Goal: Information Seeking & Learning: Learn about a topic

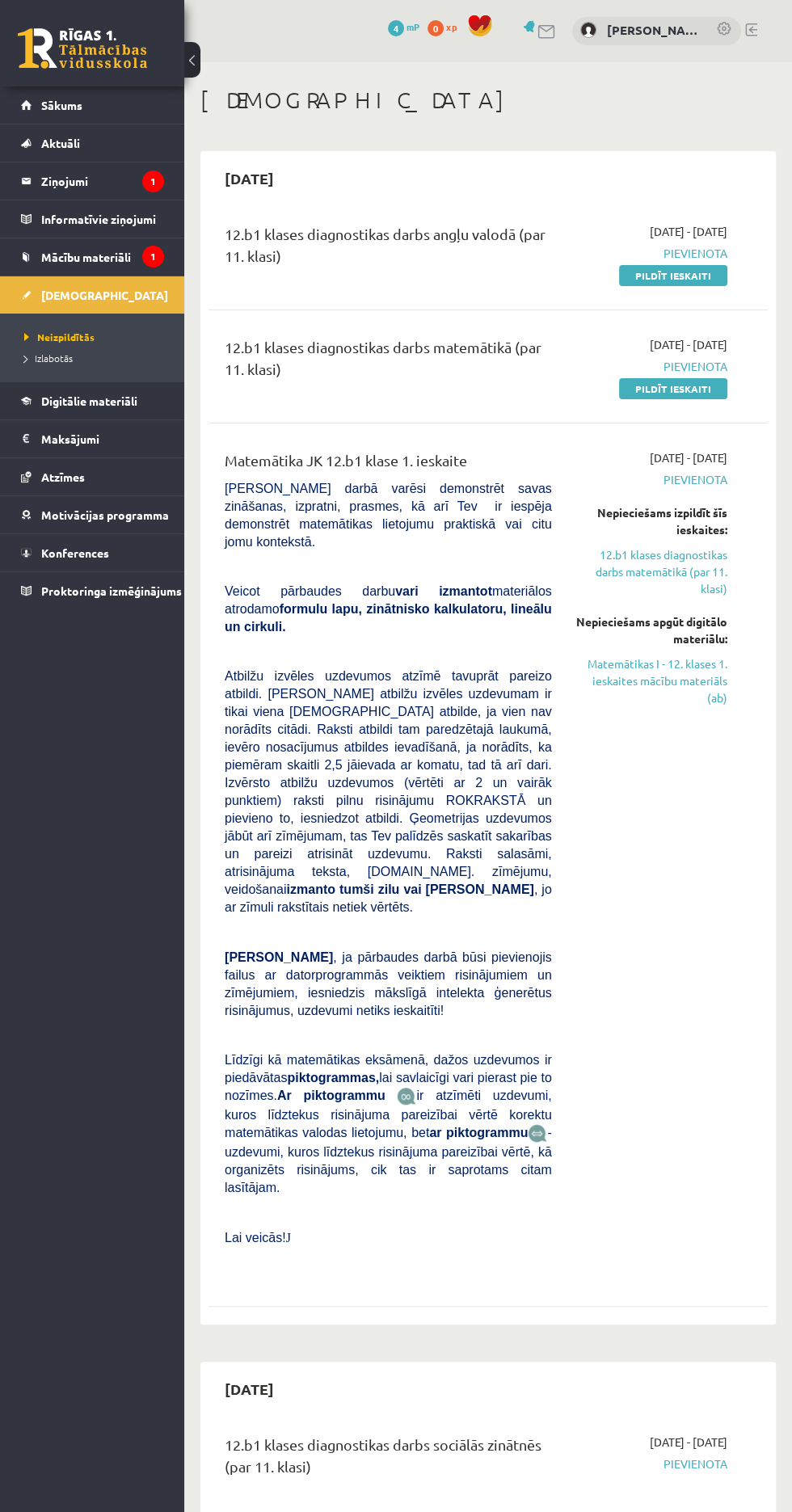
click at [71, 180] on legend "Ziņojumi 1" at bounding box center [102, 180] width 123 height 37
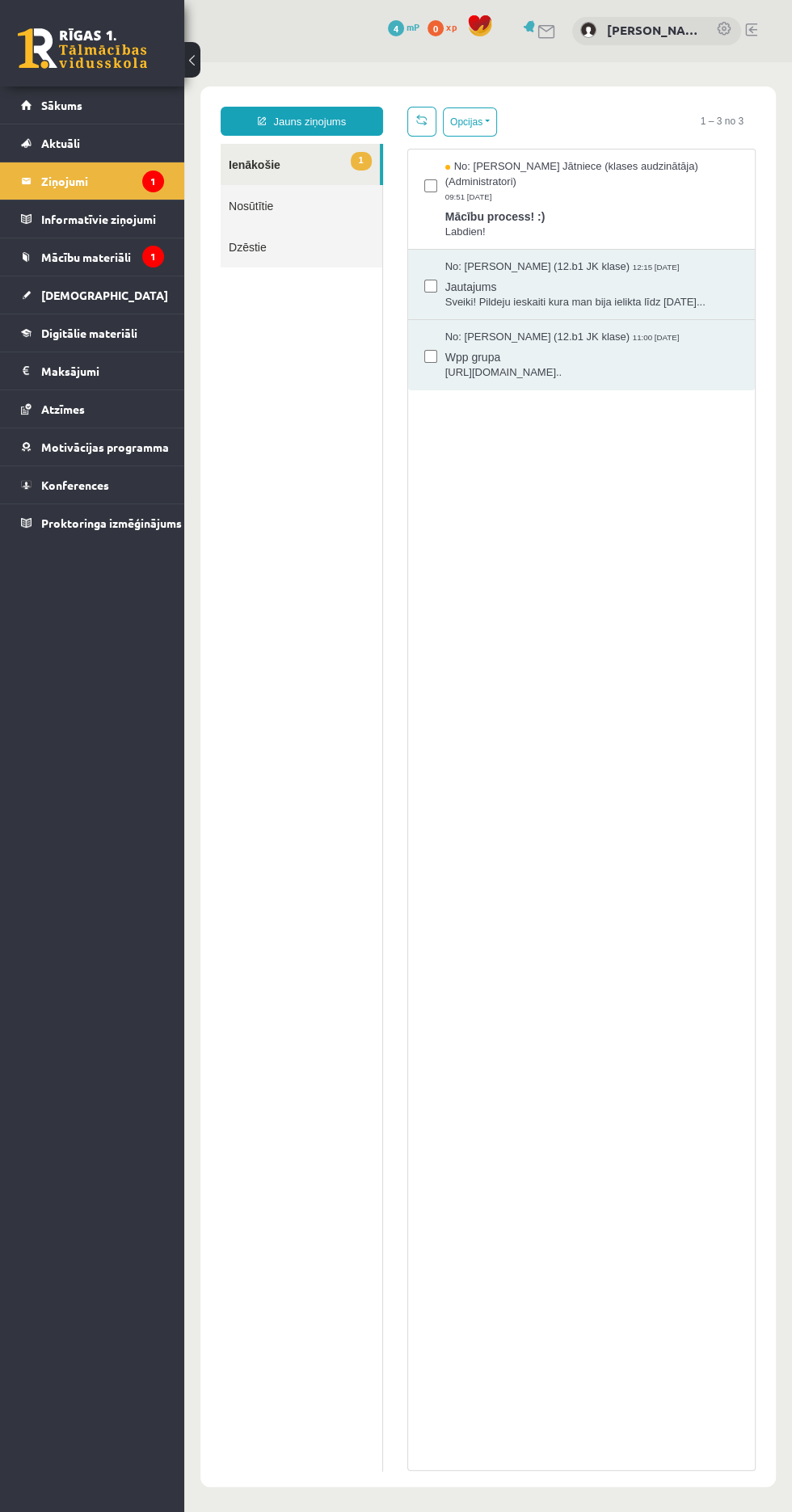
click at [662, 221] on span "Mācību process! :)" at bounding box center [592, 214] width 294 height 20
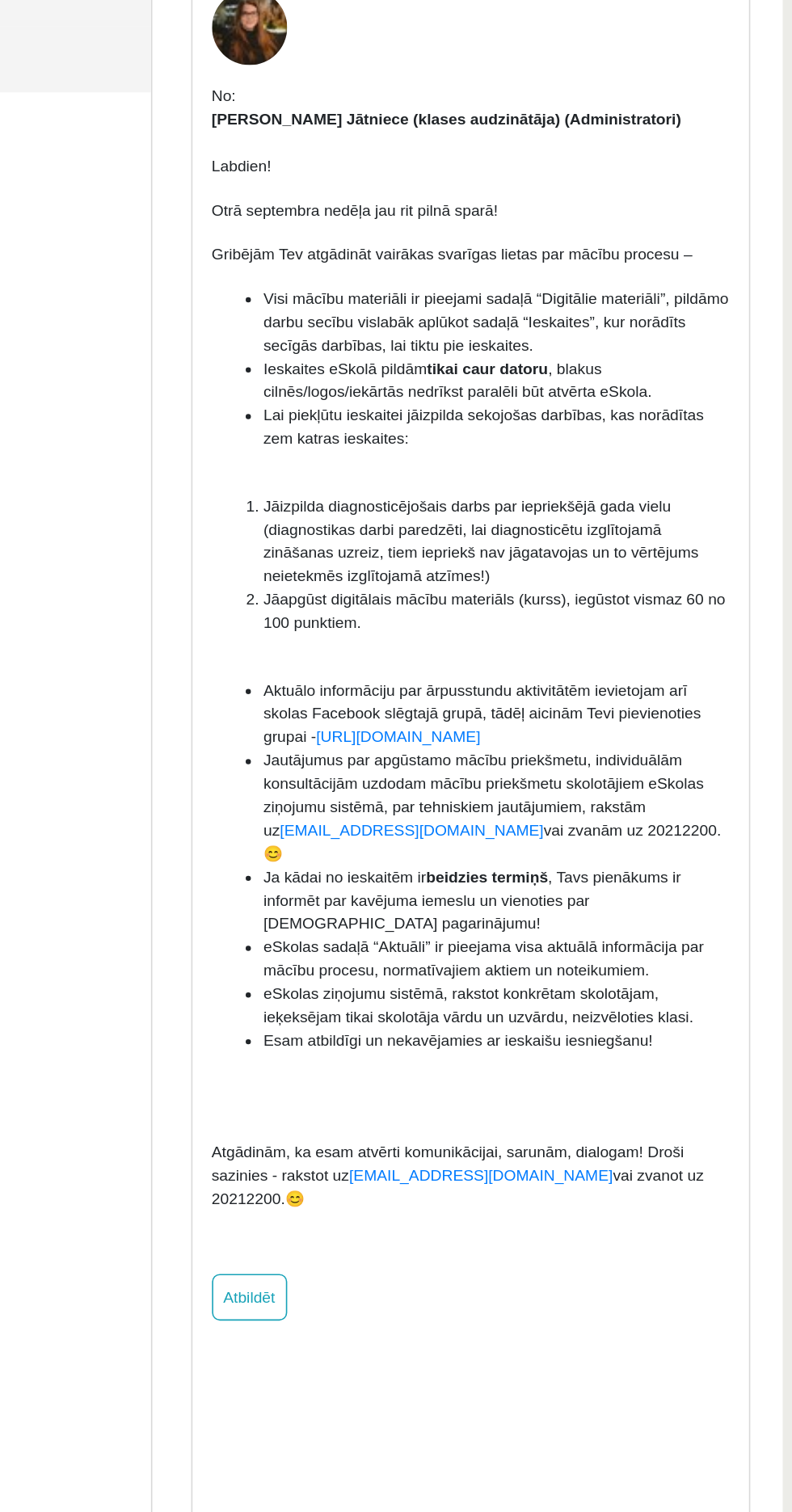
scroll to position [2, 0]
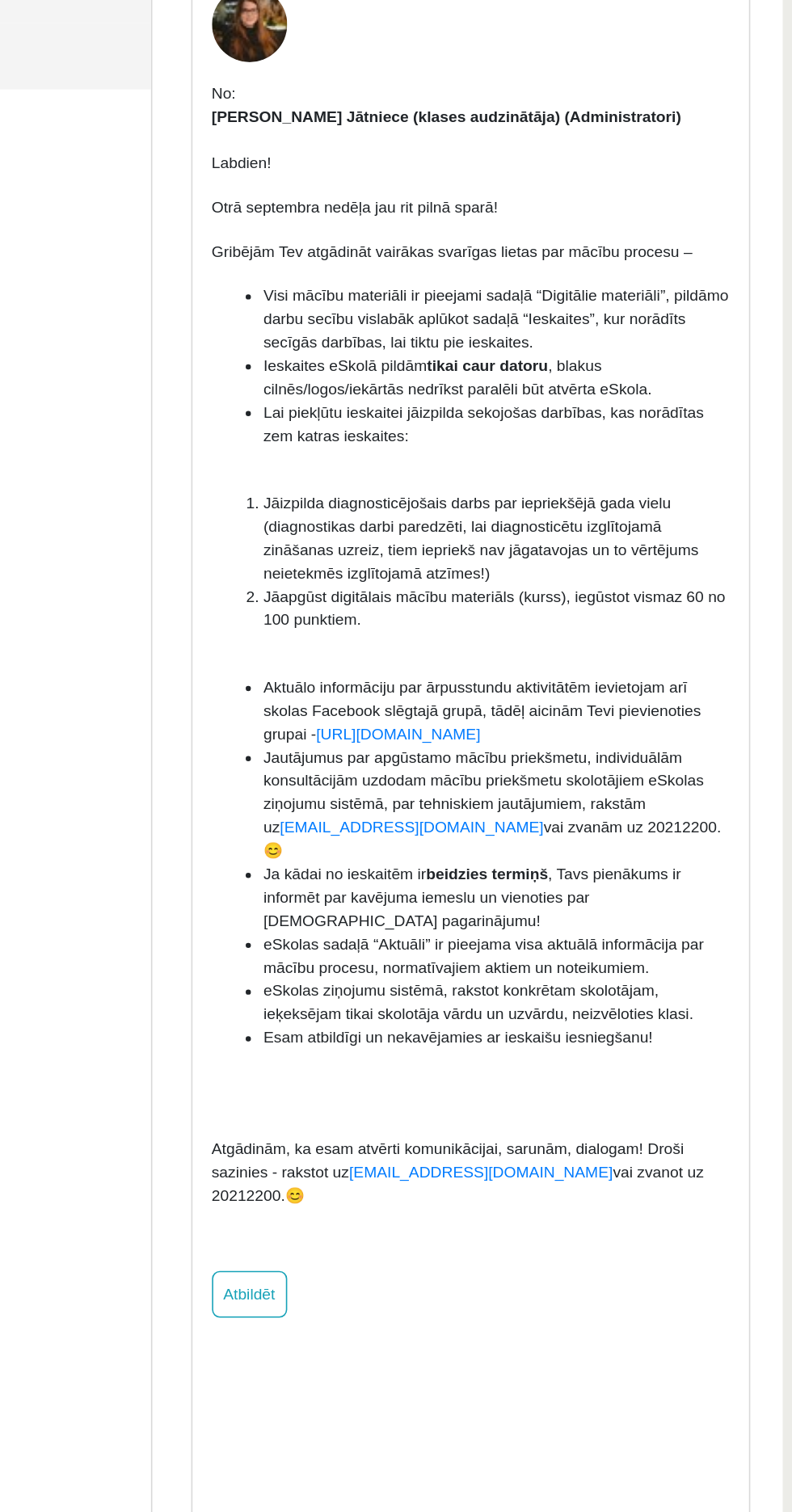
click at [238, 428] on span "Jautājumus par apgūstamo mācību priekšmetu, individuālām konsultācijām uzdodam …" at bounding box center [244, 410] width 285 height 70
click at [396, 344] on div "No: Anda Laine Jātniece (klases audzinātāja) (Administratori) Labdien! Otrā sep…" at bounding box center [231, 316] width 347 height 829
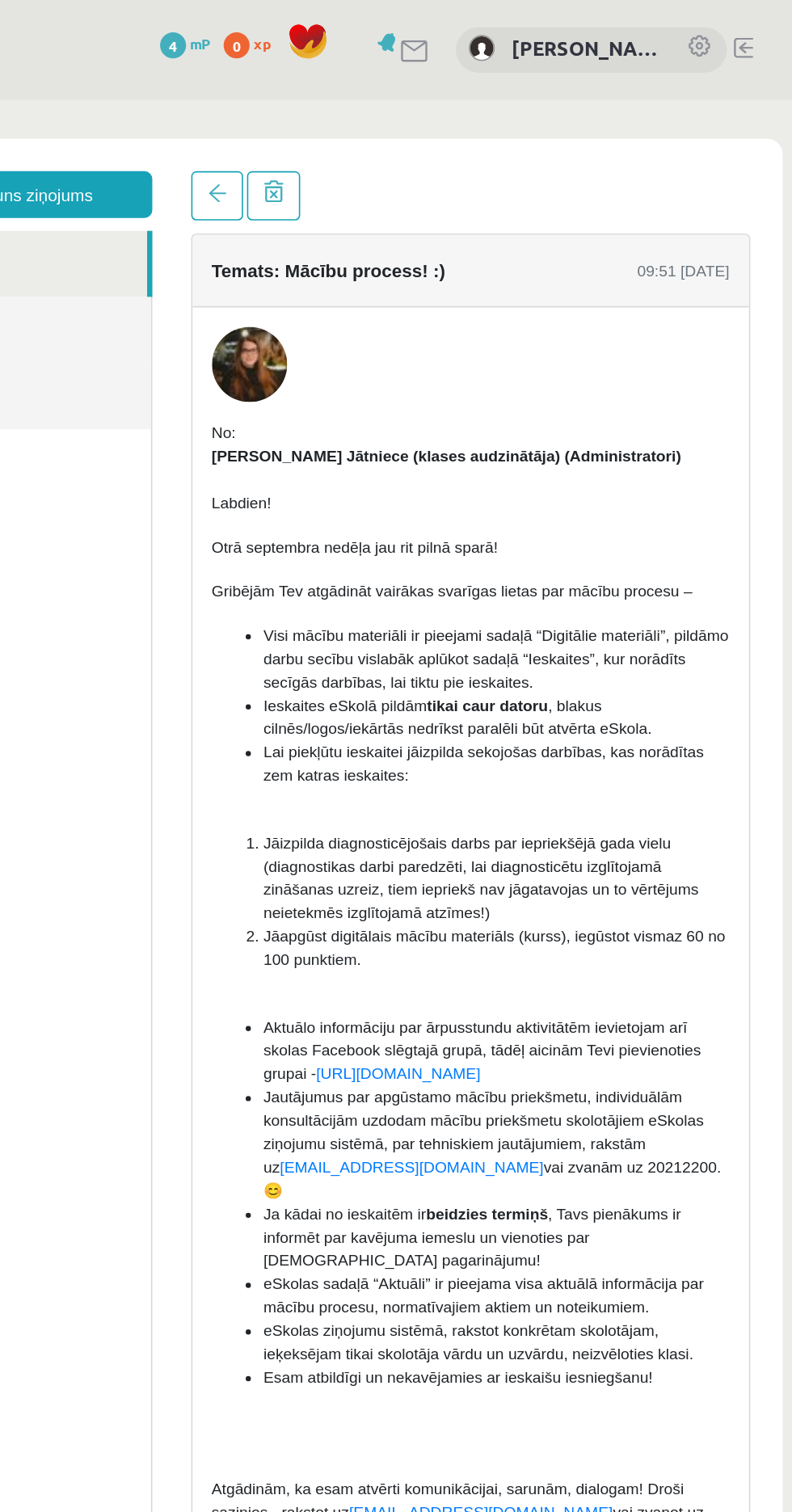
click at [106, 265] on img at bounding box center [92, 264] width 47 height 47
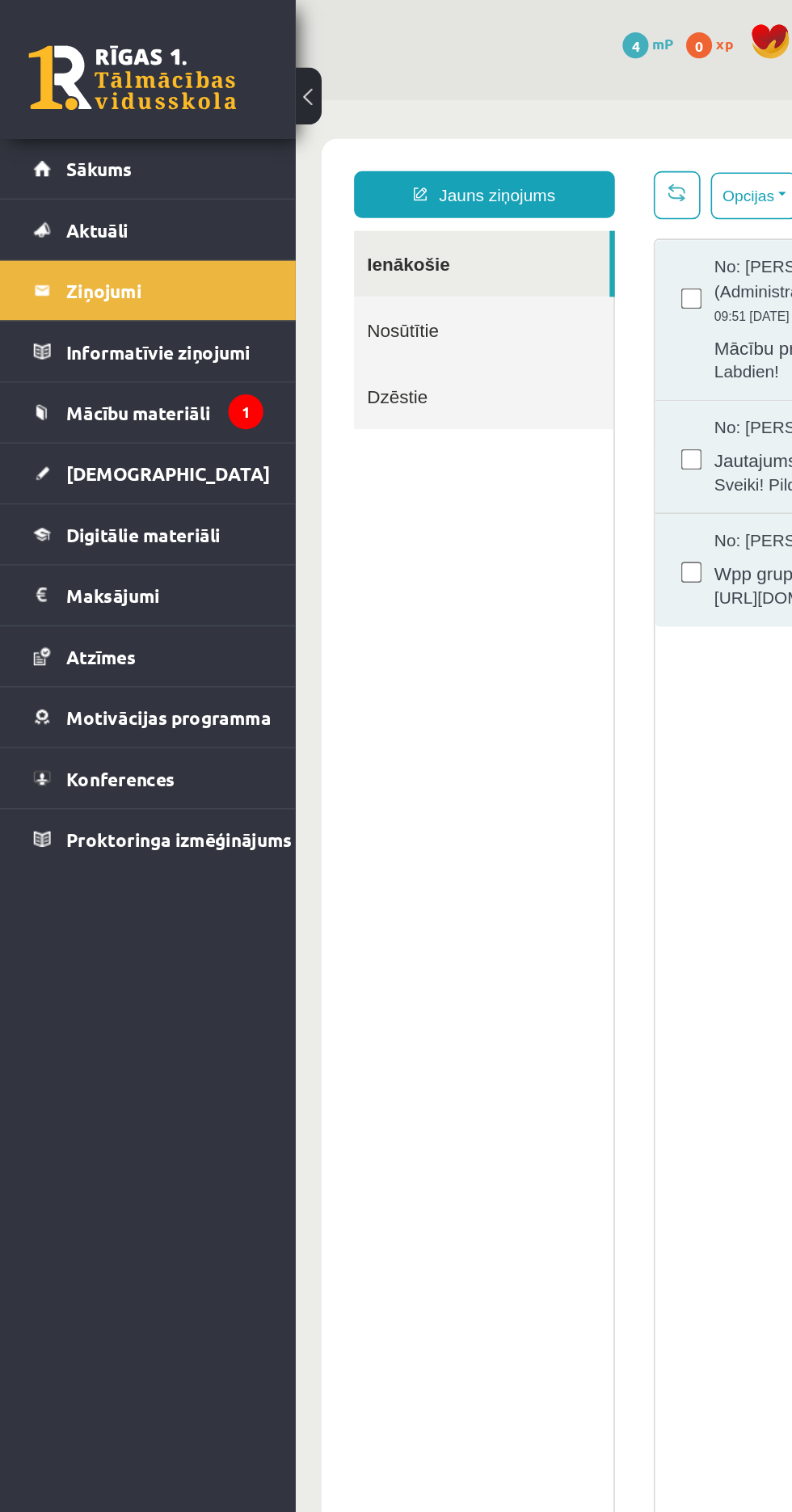
click at [122, 268] on link "Mācību materiāli" at bounding box center [92, 256] width 143 height 37
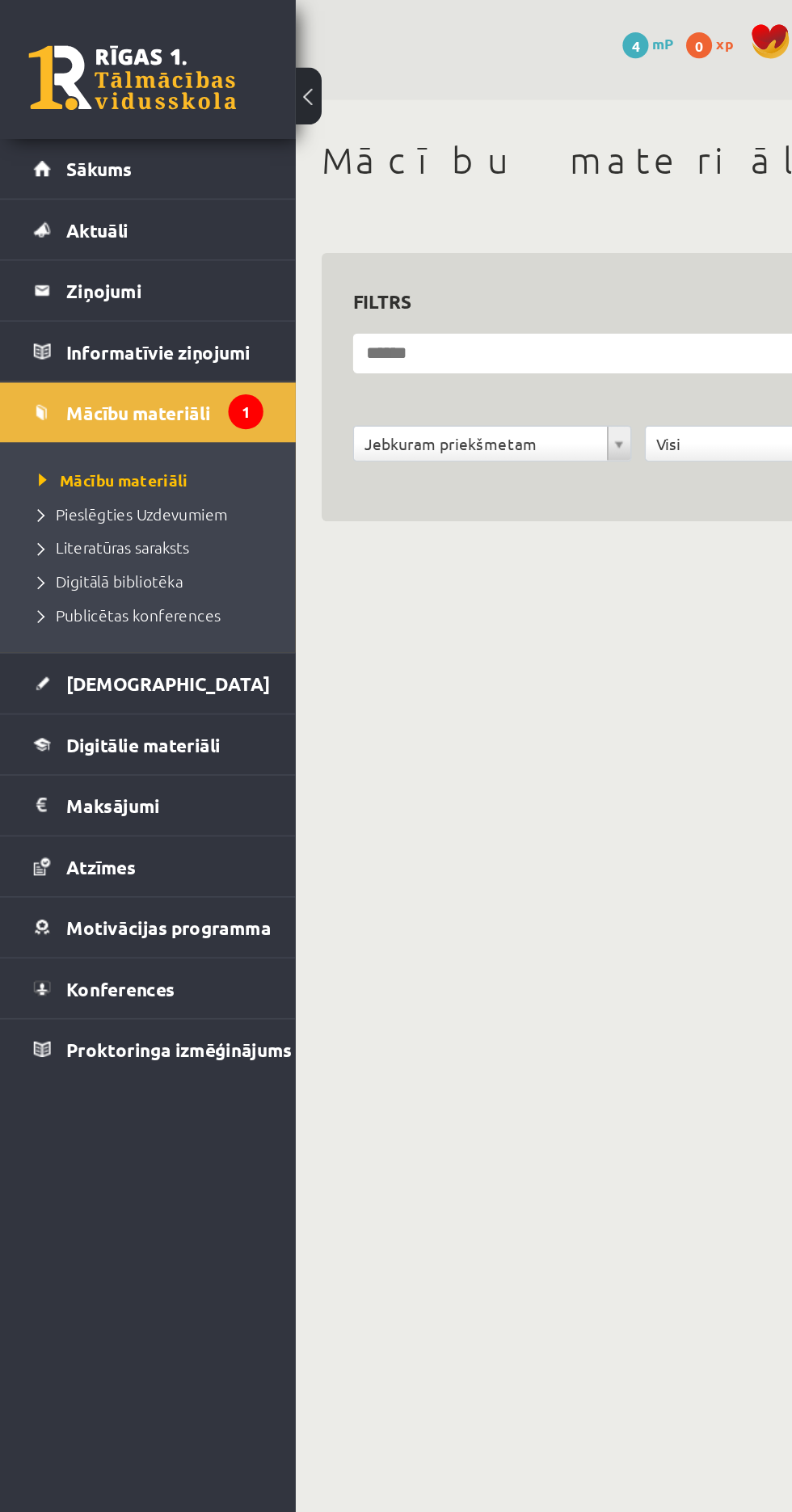
click at [91, 294] on span "Mācību materiāli" at bounding box center [71, 299] width 93 height 13
click at [128, 261] on span "Mācību materiāli" at bounding box center [86, 256] width 90 height 14
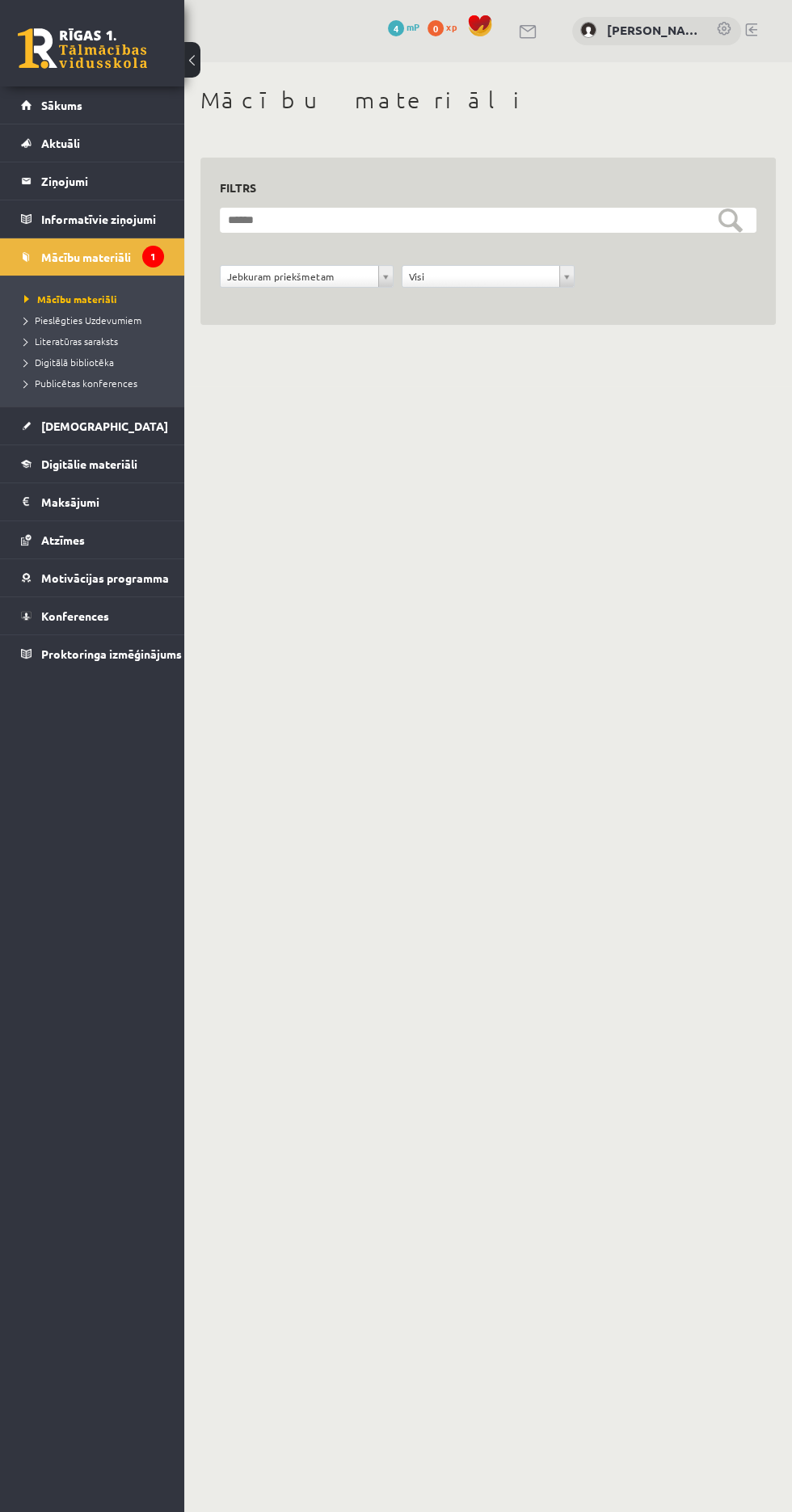
click at [451, 27] on span "xp" at bounding box center [451, 27] width 10 height 13
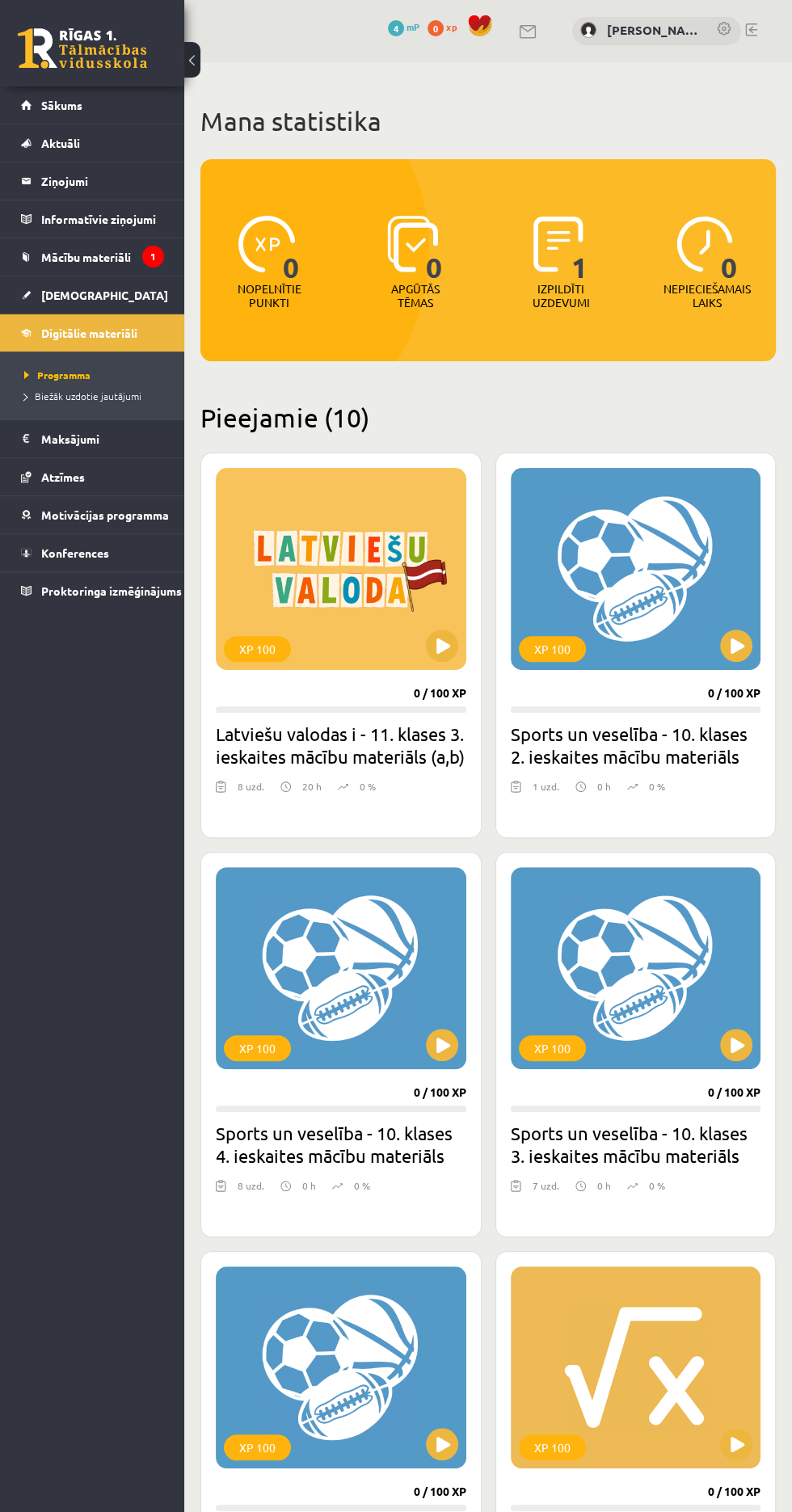
click at [44, 244] on link "Mācību materiāli" at bounding box center [92, 256] width 143 height 37
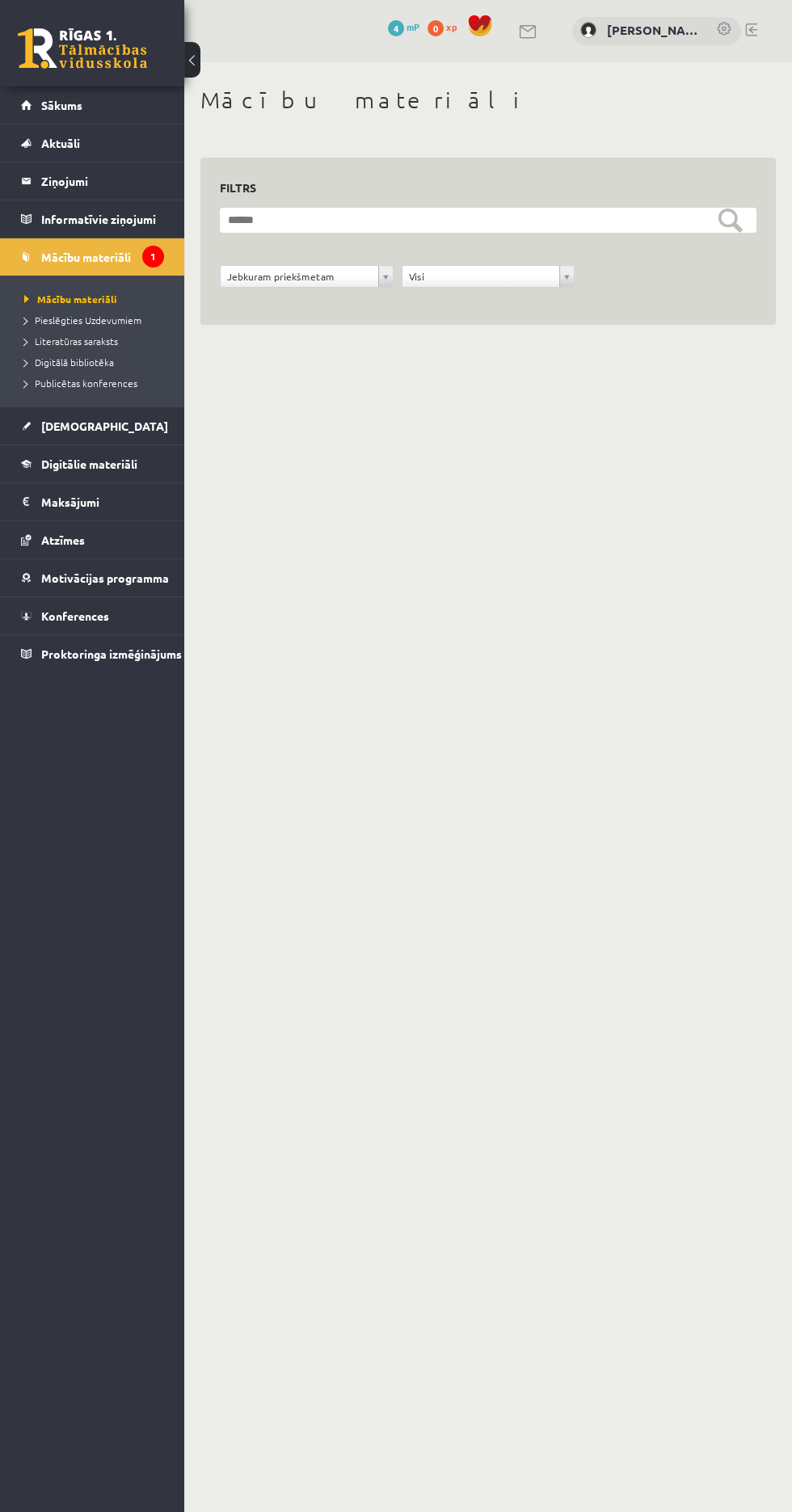
click at [26, 88] on link "Sākums" at bounding box center [92, 105] width 143 height 37
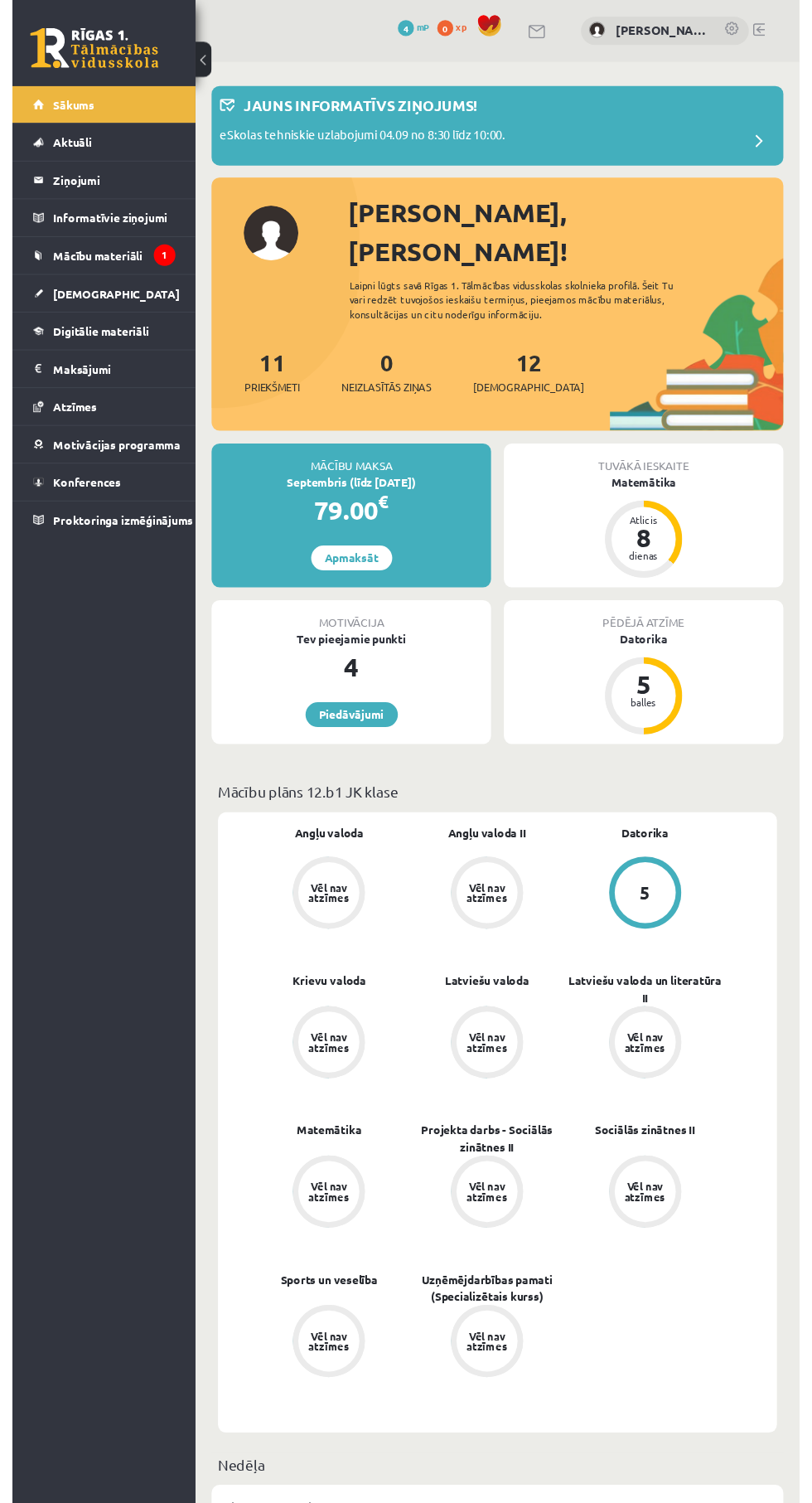
scroll to position [12, 0]
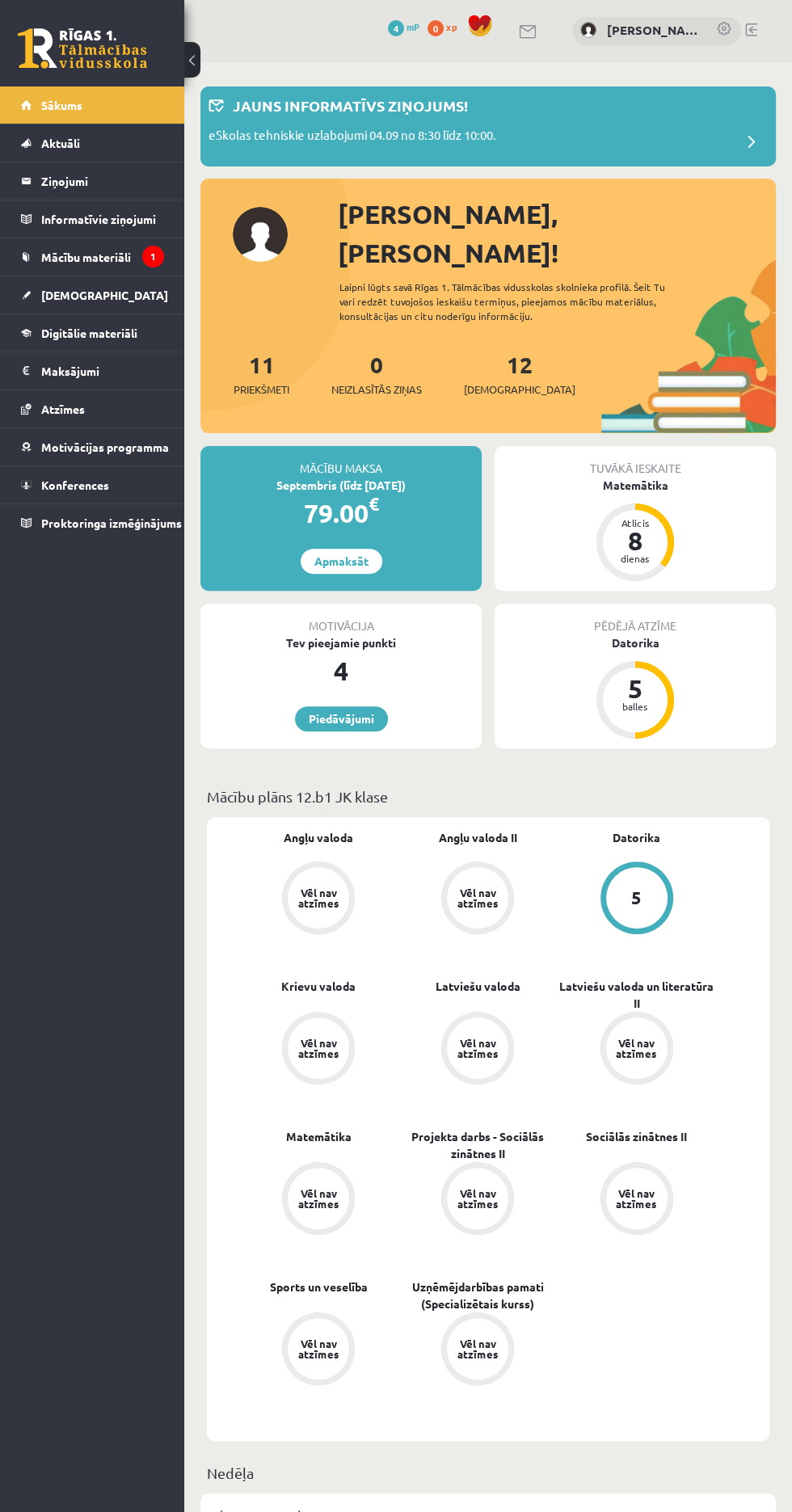
click at [675, 26] on link "[PERSON_NAME]" at bounding box center [654, 30] width 93 height 19
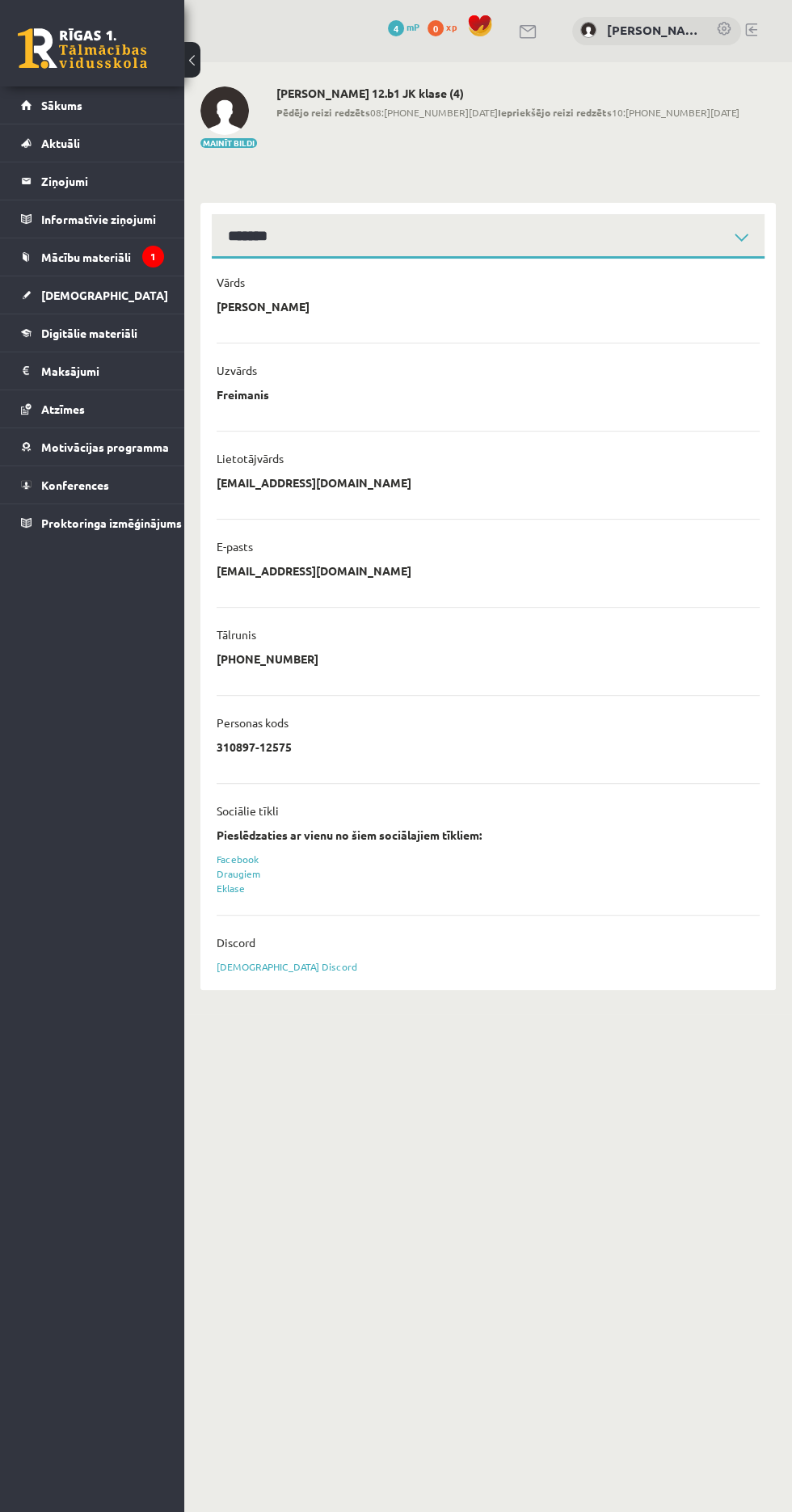
click at [751, 29] on link at bounding box center [751, 30] width 12 height 13
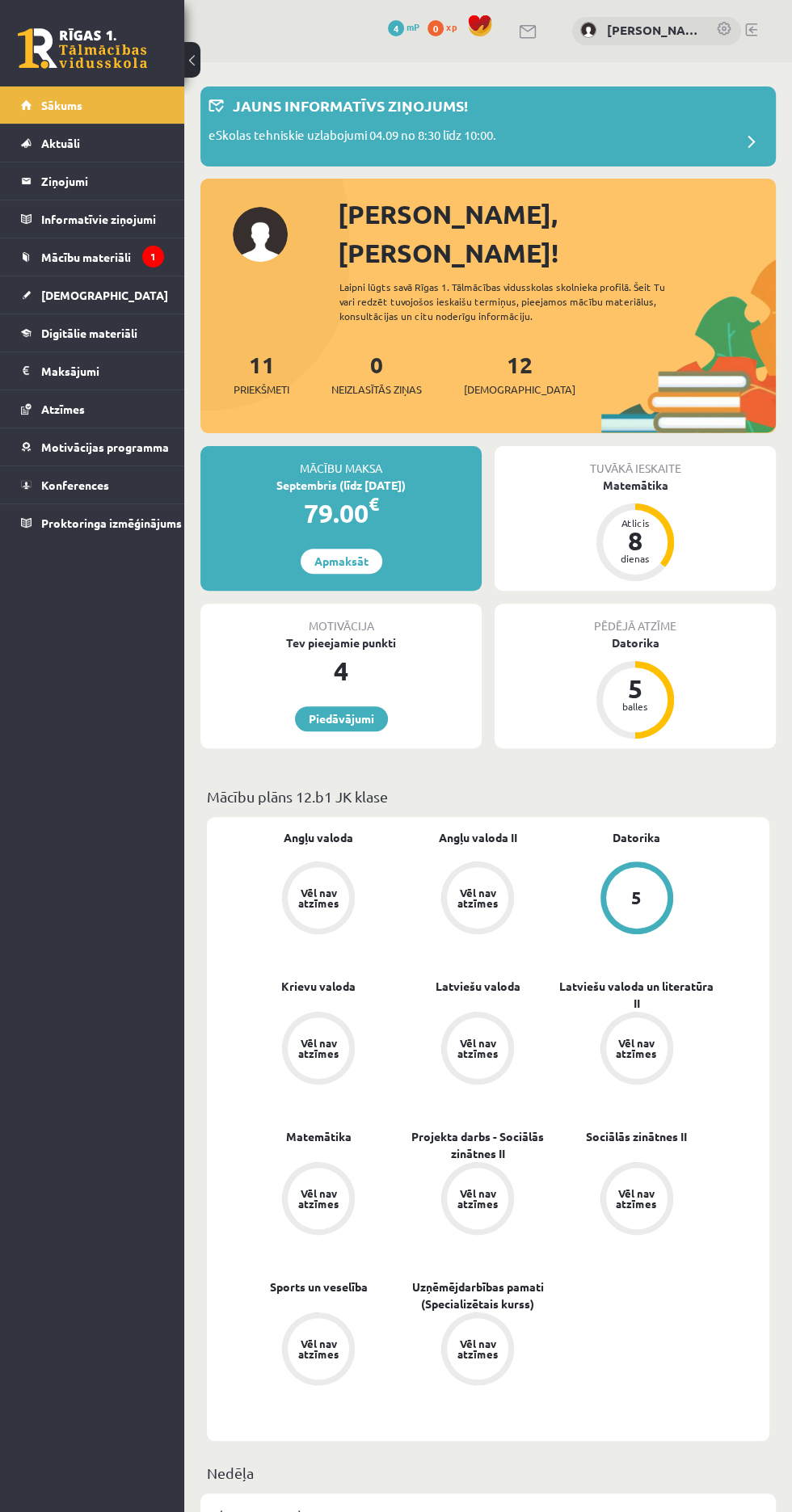
click at [751, 29] on link at bounding box center [751, 30] width 12 height 13
